Goal: Task Accomplishment & Management: Complete application form

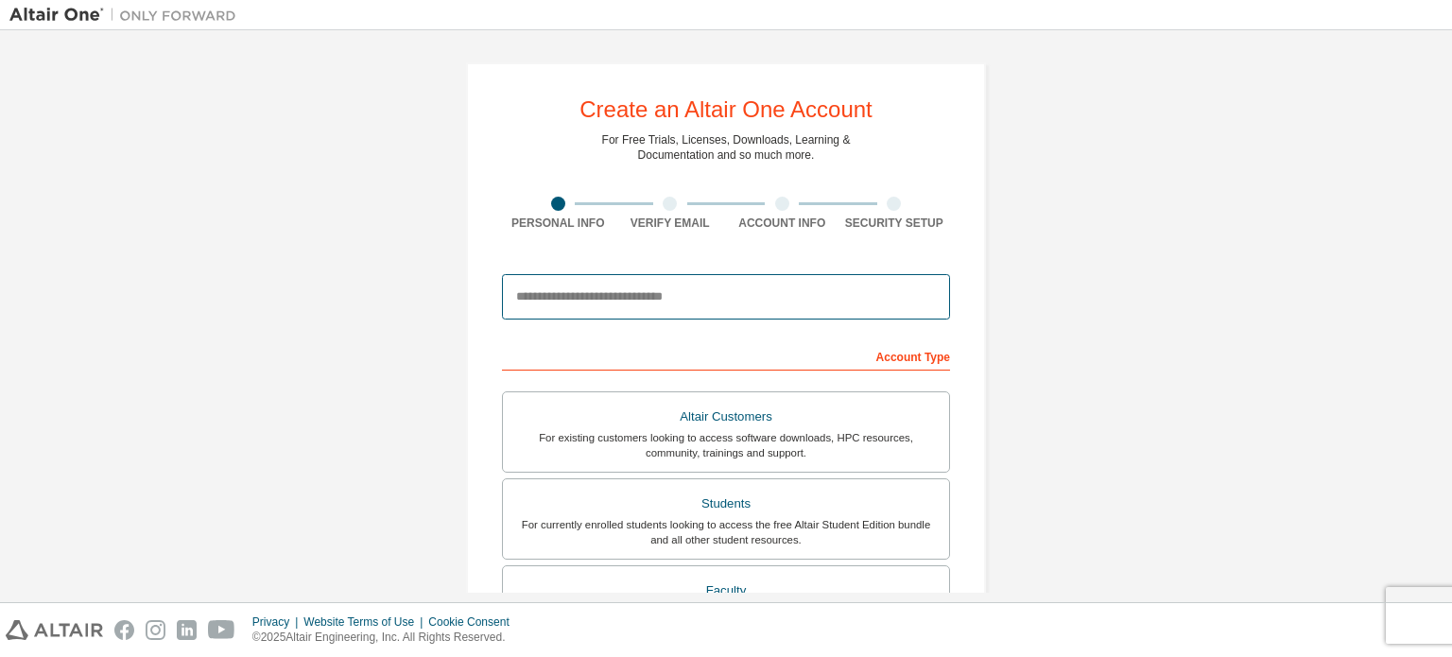
click at [689, 302] on input "email" at bounding box center [726, 296] width 448 height 45
click at [119, 436] on div "Create an Altair One Account For Free Trials, Licenses, Downloads, Learning & D…" at bounding box center [725, 540] width 1433 height 1001
click at [650, 286] on input "email" at bounding box center [726, 296] width 448 height 45
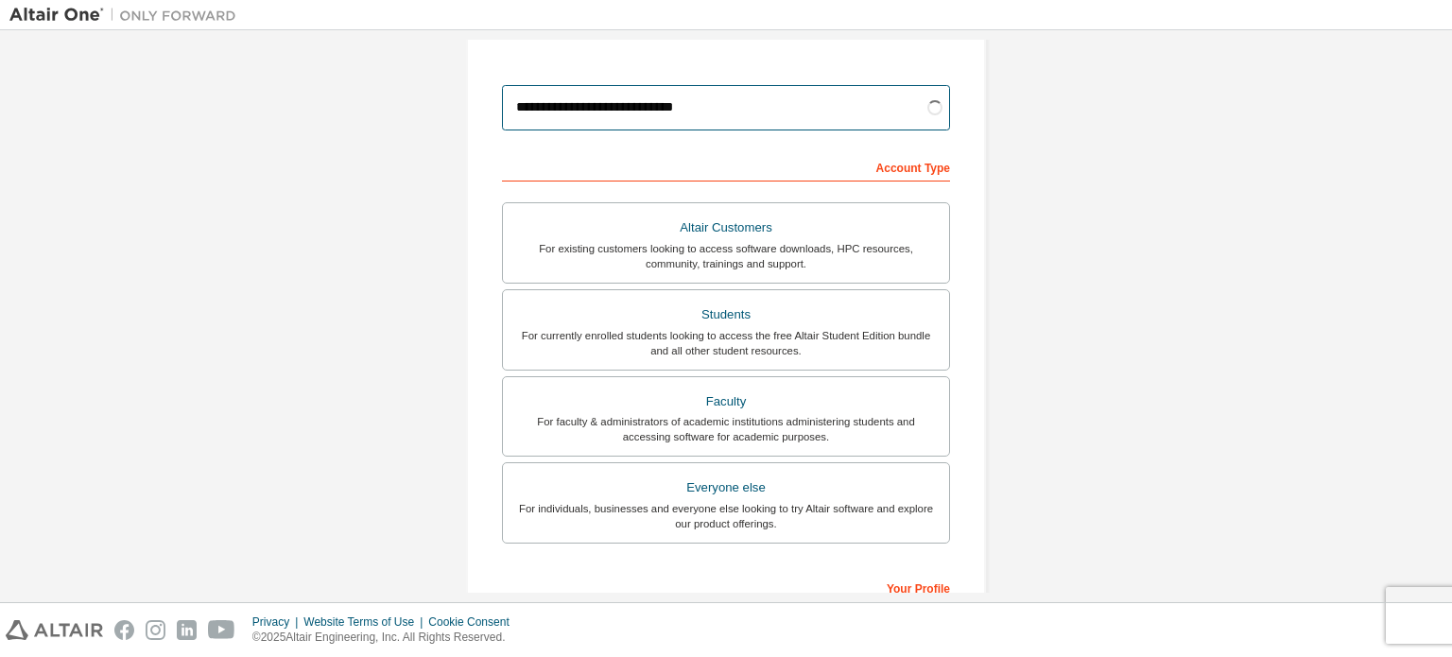
scroll to position [193, 0]
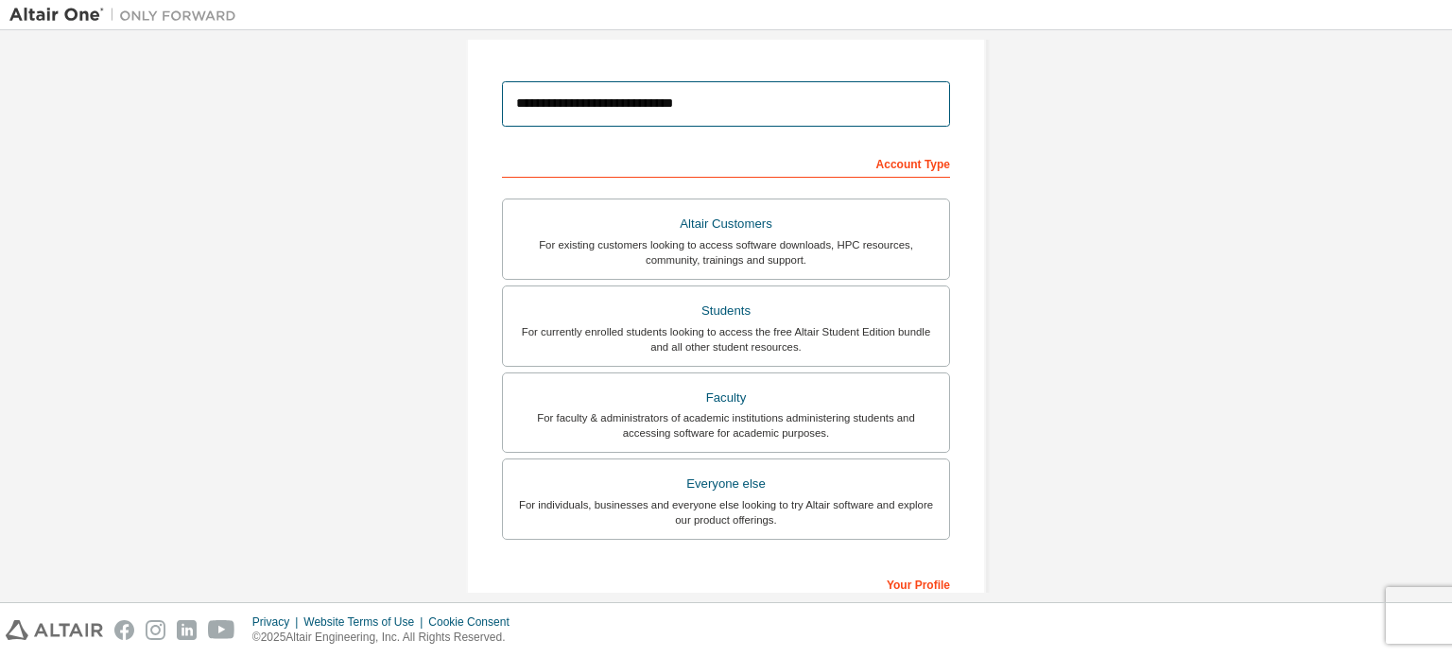
type input "**********"
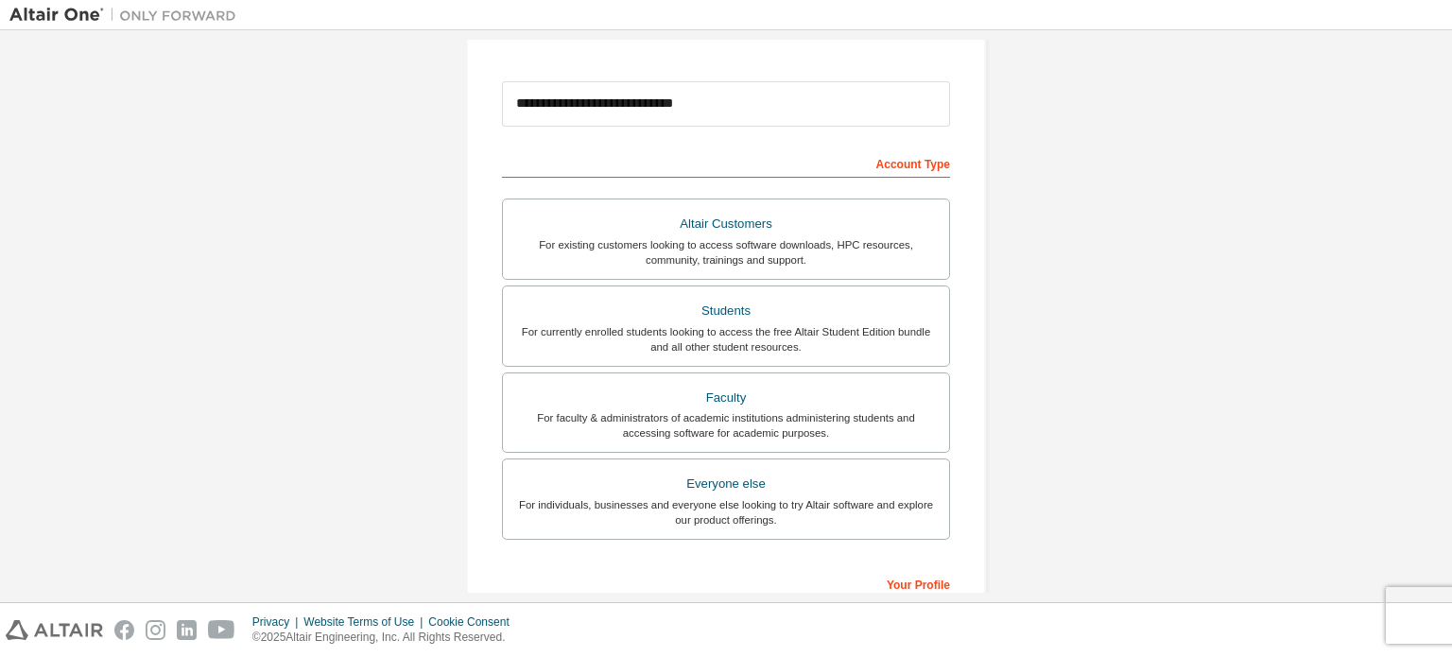
click at [731, 372] on label "Faculty For faculty & administrators of academic institutions administering stu…" at bounding box center [726, 412] width 448 height 81
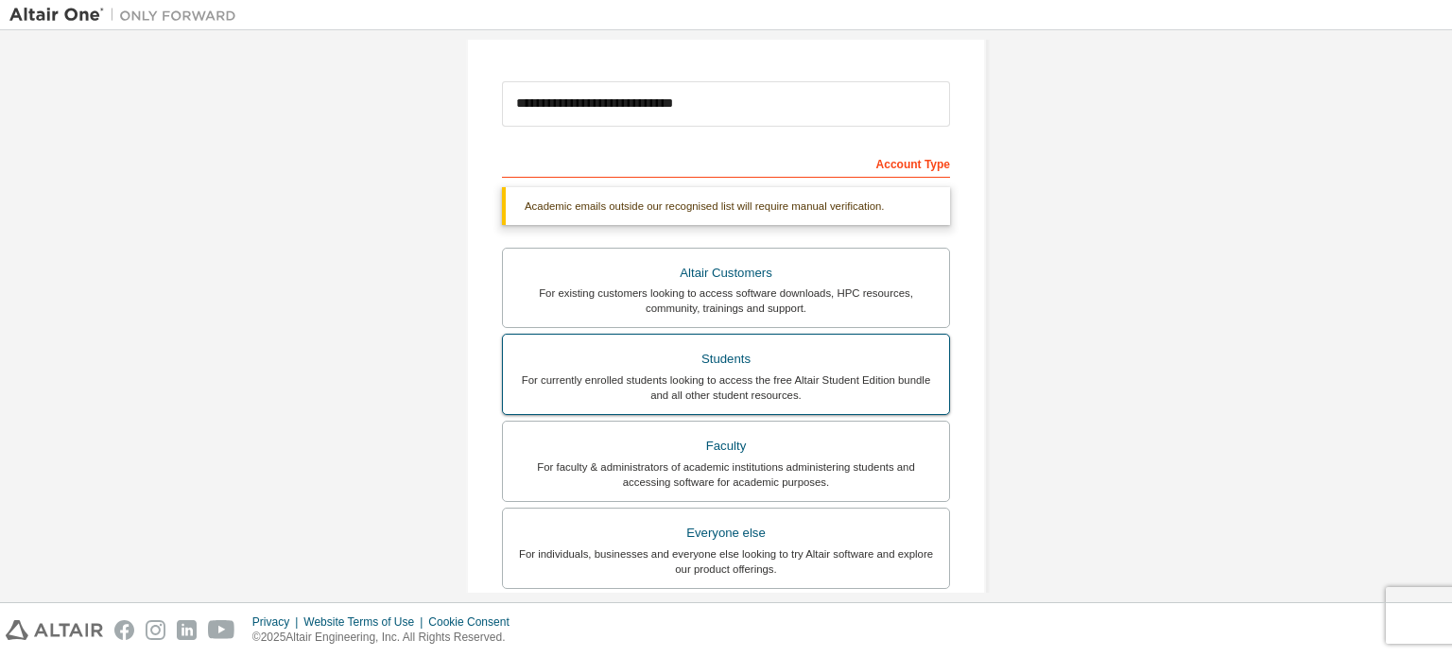
click at [729, 369] on div "Students" at bounding box center [725, 359] width 423 height 26
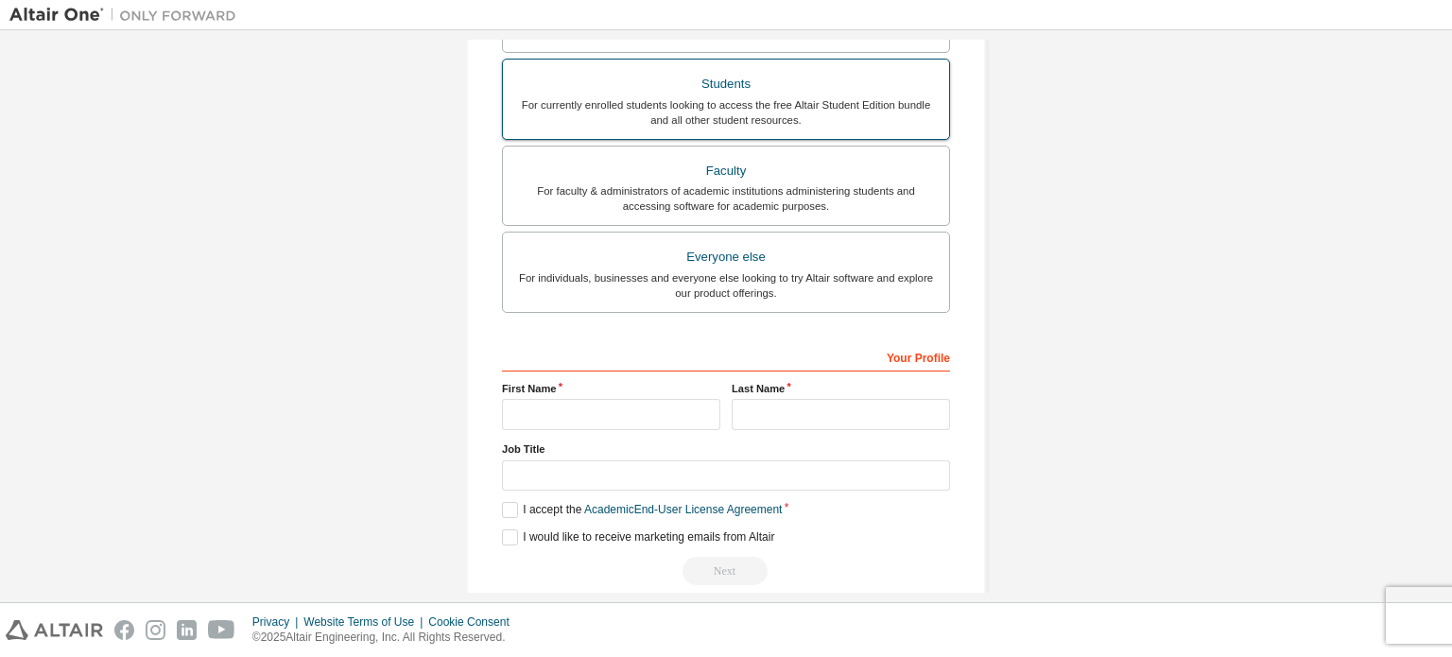
scroll to position [420, 0]
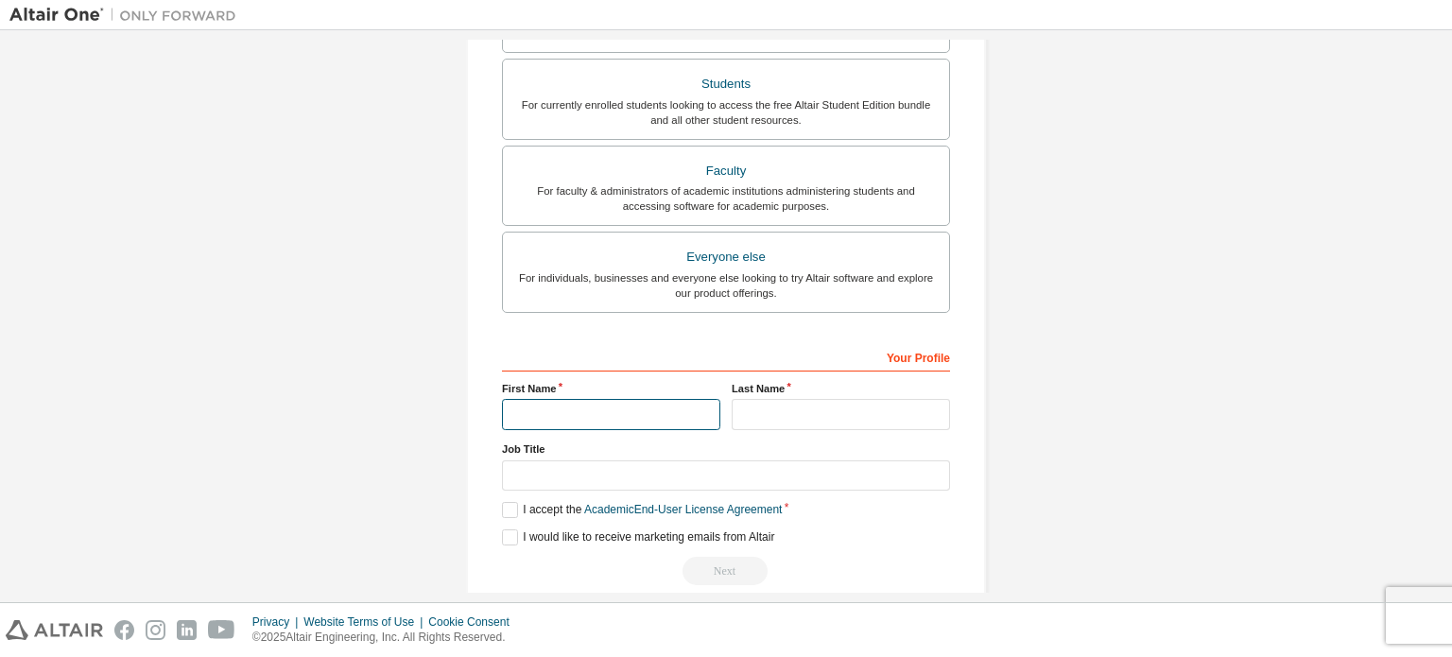
click at [654, 416] on input "text" at bounding box center [611, 414] width 218 height 31
type input "*******"
click at [658, 408] on input "*******" at bounding box center [611, 414] width 218 height 31
click at [791, 413] on input "text" at bounding box center [841, 414] width 218 height 31
type input "******"
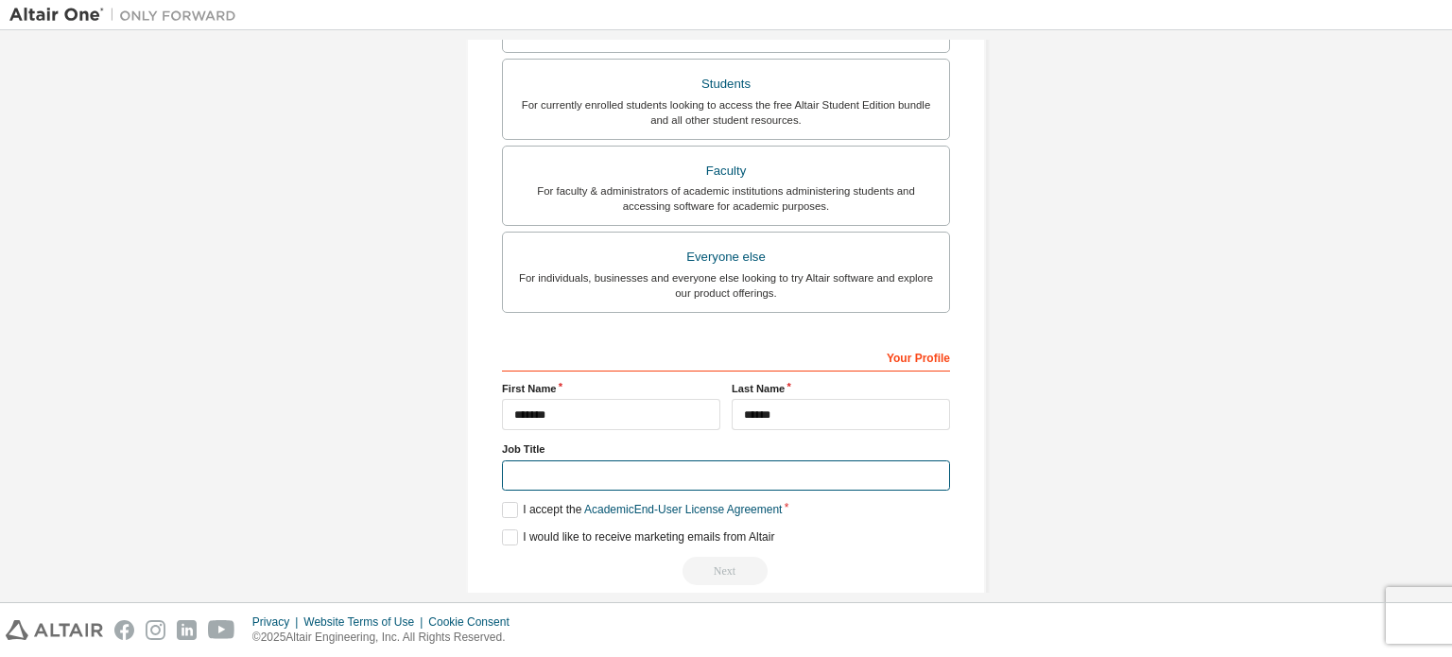
click at [685, 479] on input "text" at bounding box center [726, 475] width 448 height 31
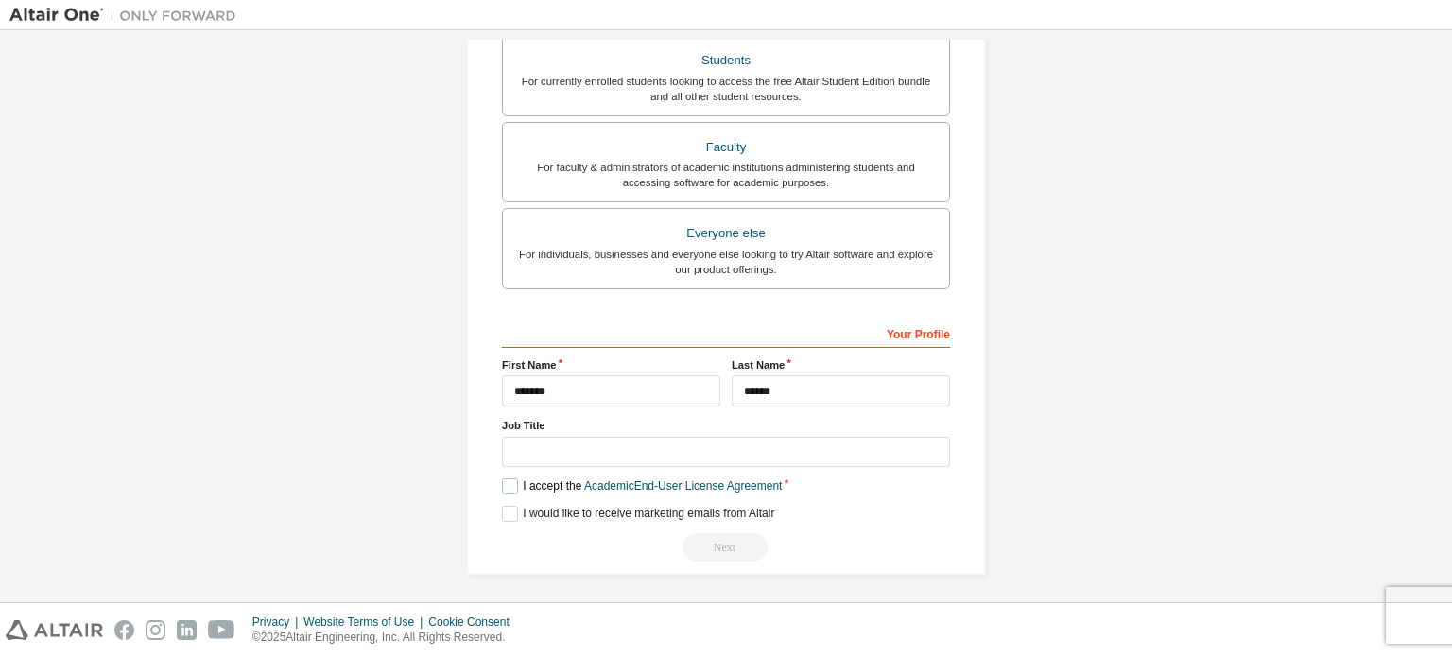
click at [506, 480] on label "I accept the Academic End-User License Agreement" at bounding box center [642, 486] width 280 height 16
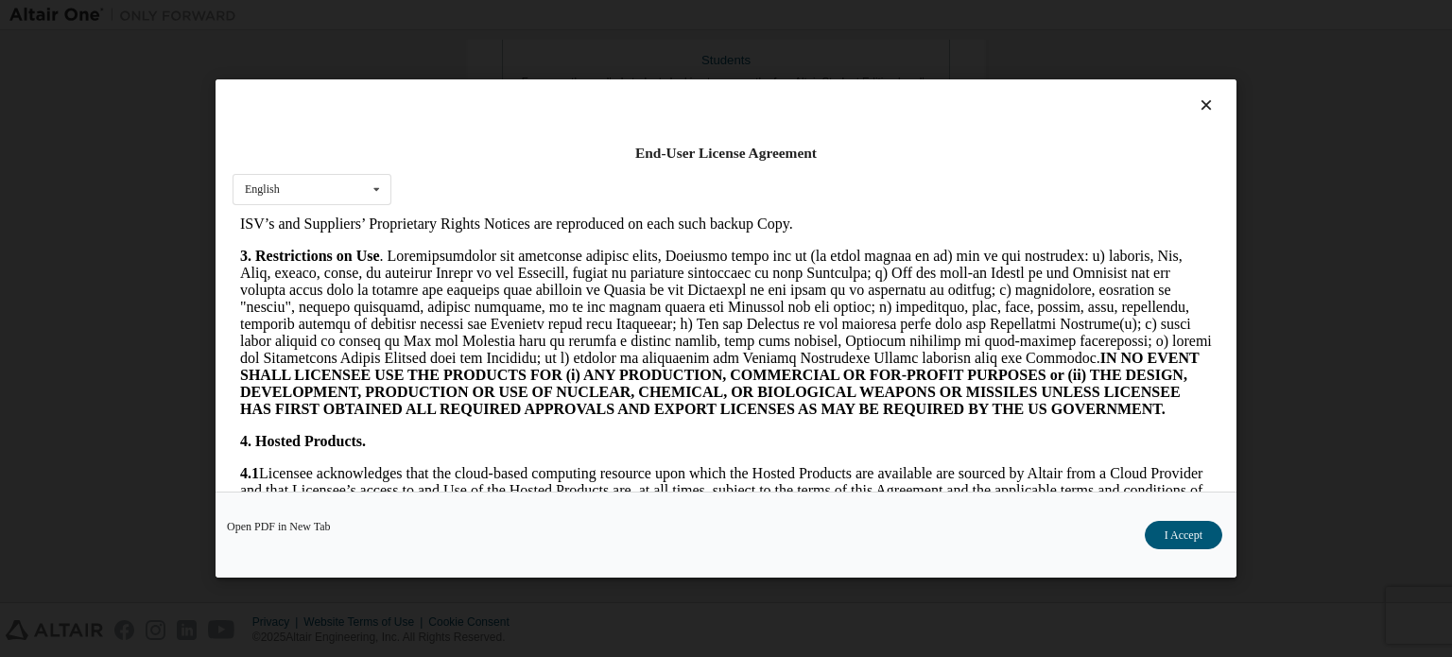
scroll to position [1292, 0]
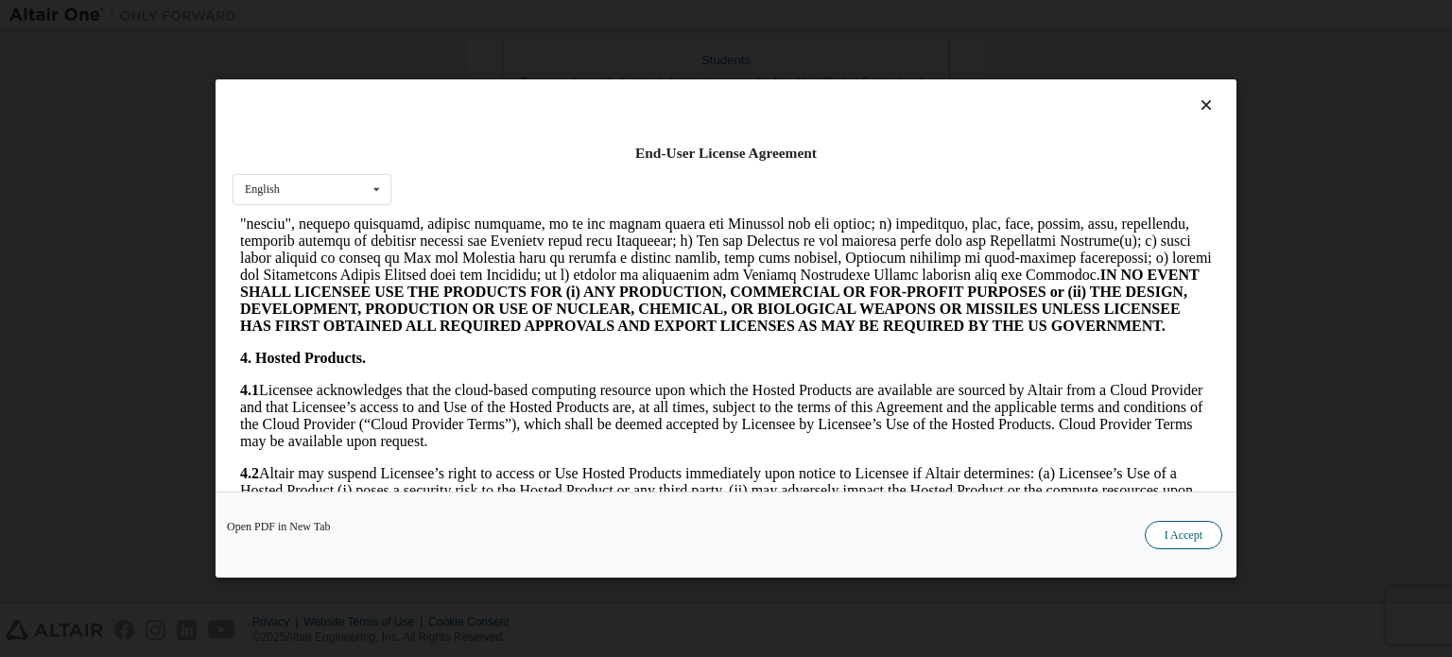
click at [1179, 543] on button "I Accept" at bounding box center [1184, 535] width 78 height 28
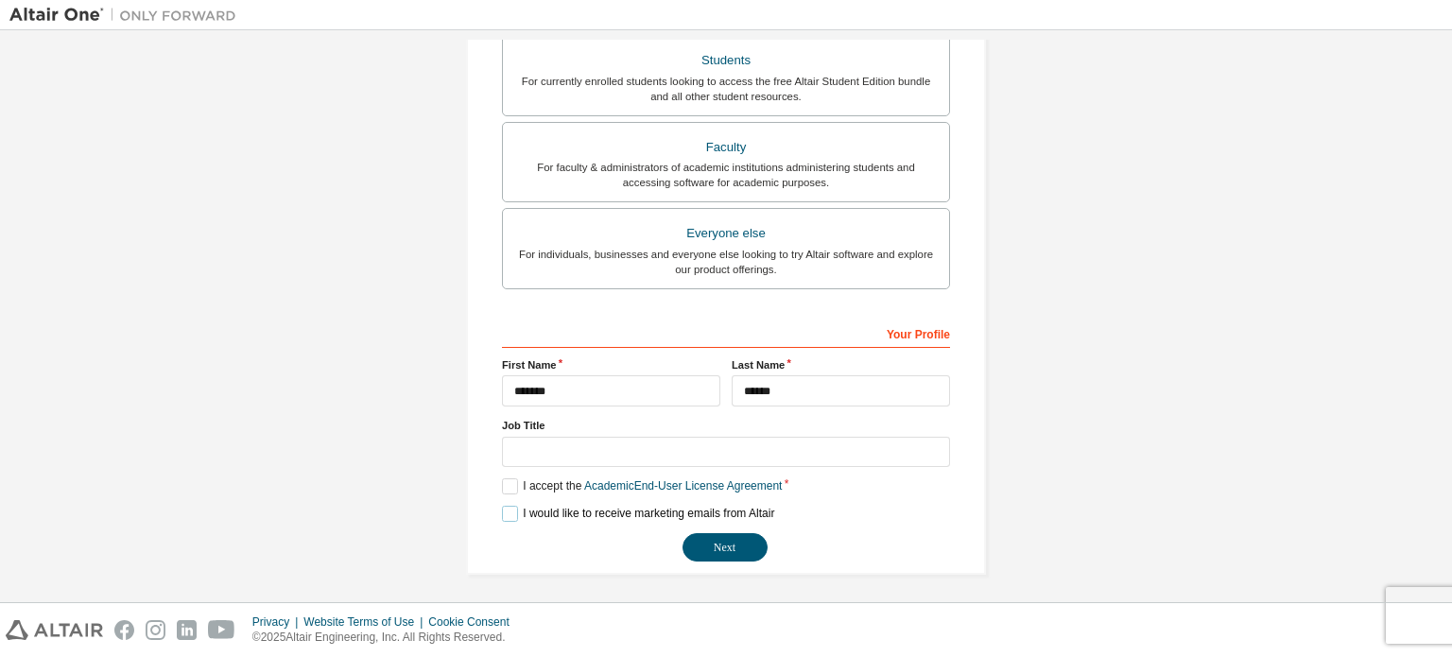
click at [509, 513] on label "I would like to receive marketing emails from Altair" at bounding box center [638, 514] width 272 height 16
click at [711, 549] on button "Next" at bounding box center [724, 547] width 85 height 28
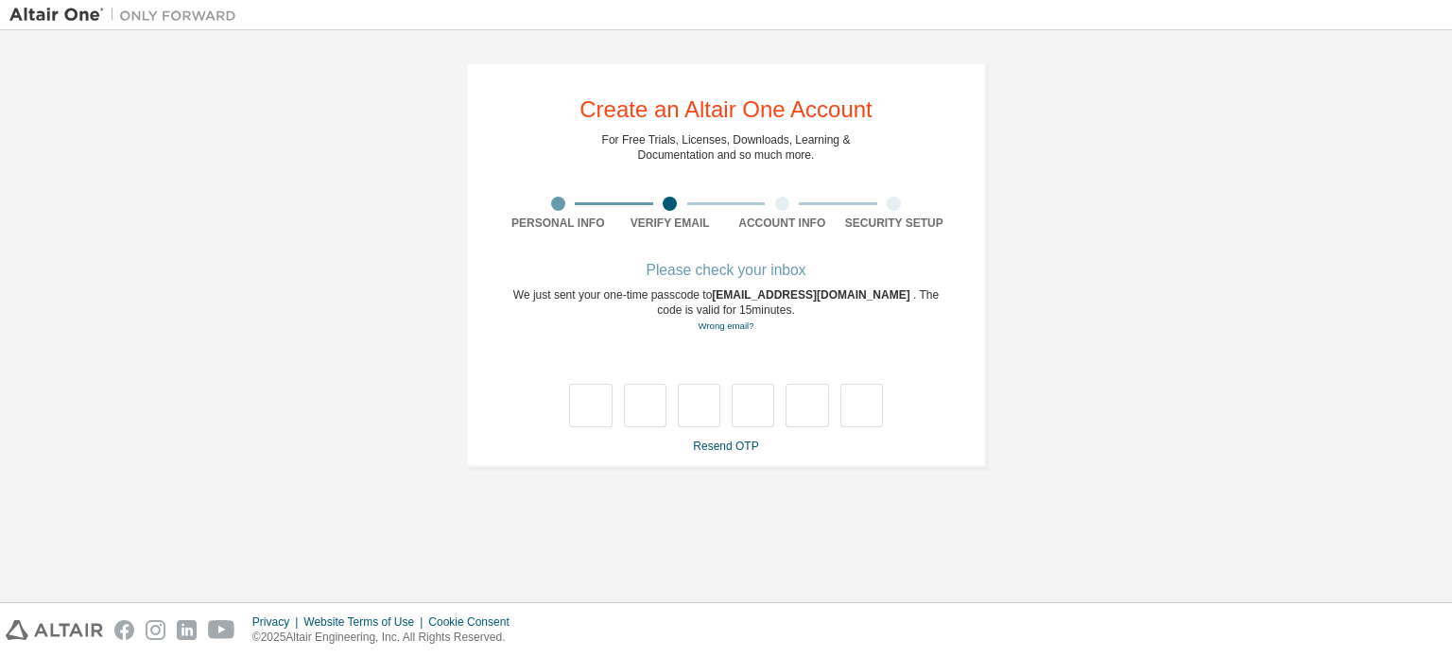
scroll to position [0, 0]
type input "*"
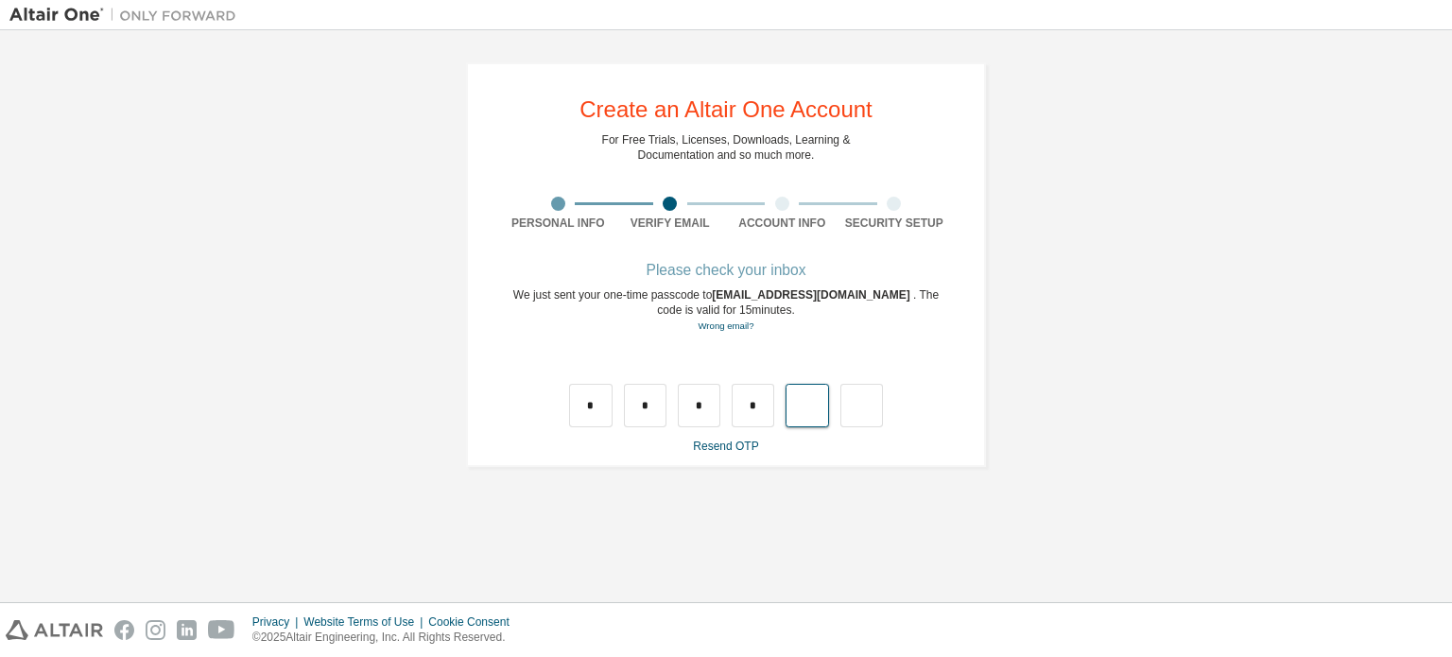
type input "*"
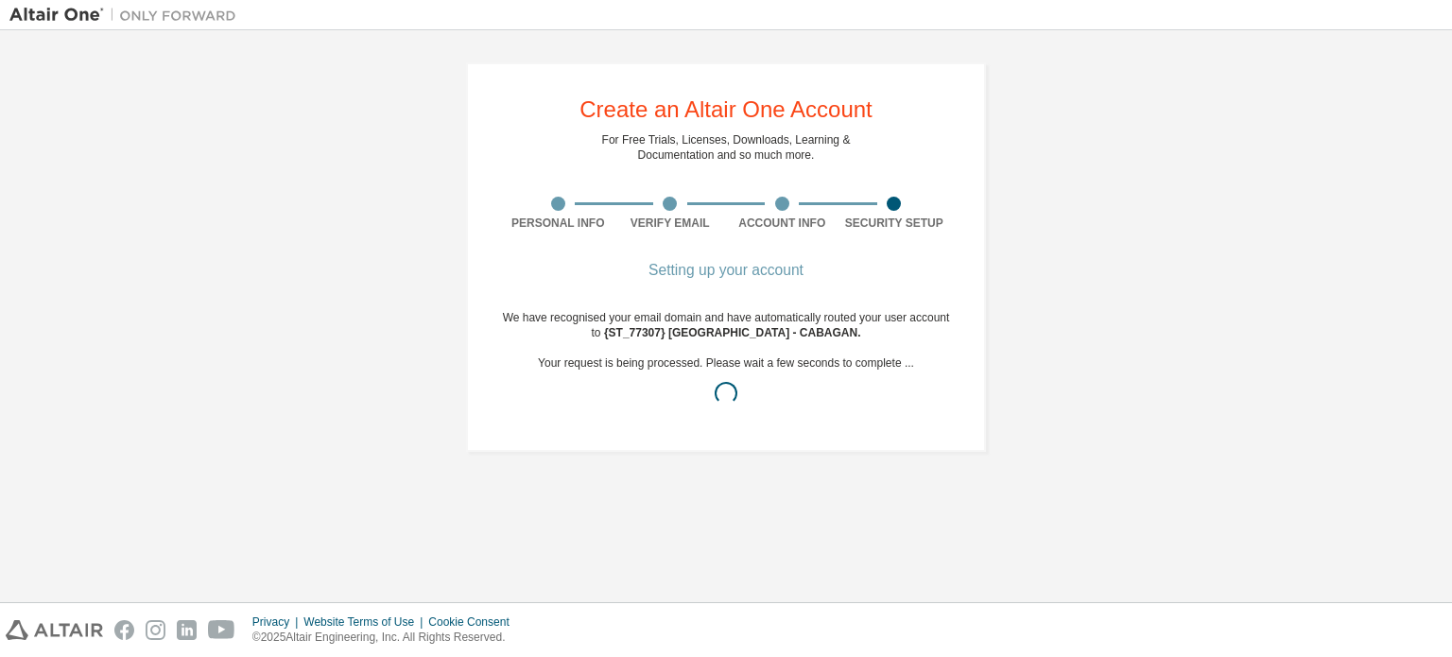
click at [727, 270] on div "Setting up your account" at bounding box center [726, 270] width 448 height 11
